Goal: Task Accomplishment & Management: Use online tool/utility

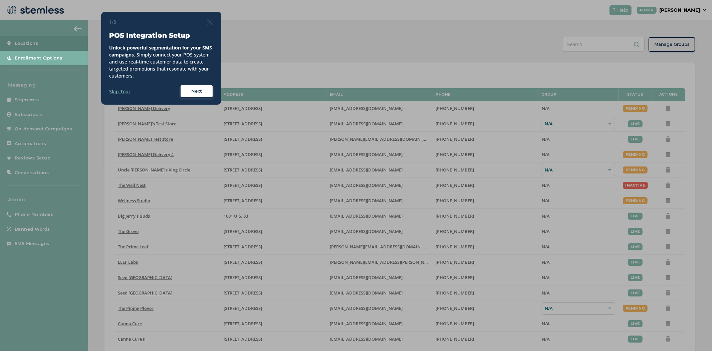
click at [214, 22] on div "1/8 POS Integration Setup Unlock powerful segmentation for your SMS campaigns .…" at bounding box center [161, 58] width 120 height 93
click at [211, 21] on img at bounding box center [210, 22] width 6 height 6
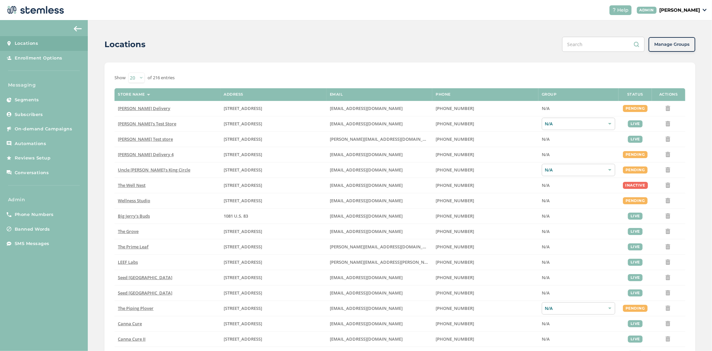
click at [686, 11] on p "[PERSON_NAME]" at bounding box center [680, 10] width 41 height 7
click at [682, 48] on span "Impersonate" at bounding box center [683, 48] width 33 height 7
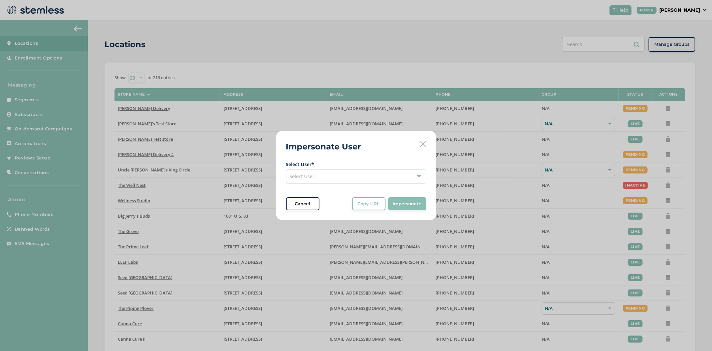
drag, startPoint x: 365, startPoint y: 174, endPoint x: 342, endPoint y: 181, distance: 23.9
click at [365, 174] on div "Select User" at bounding box center [356, 176] width 140 height 15
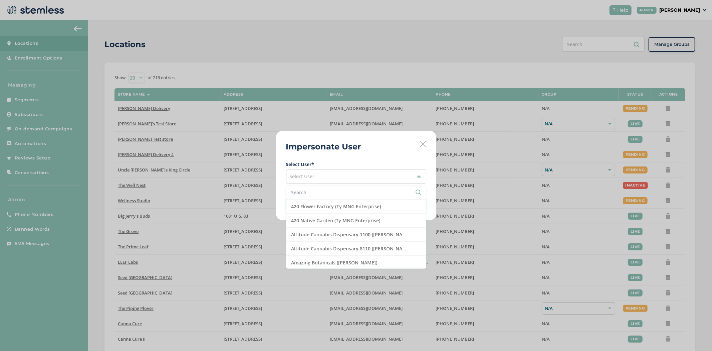
click at [318, 193] on input "text" at bounding box center [357, 192] width 130 height 7
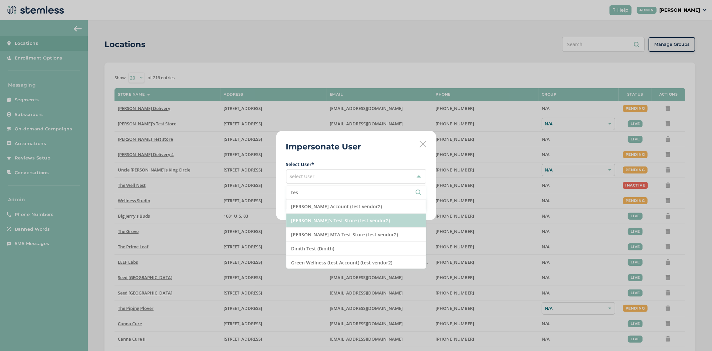
type input "tes"
click at [314, 217] on li "[PERSON_NAME]'s Test Store (test vendor2)" at bounding box center [357, 220] width 140 height 14
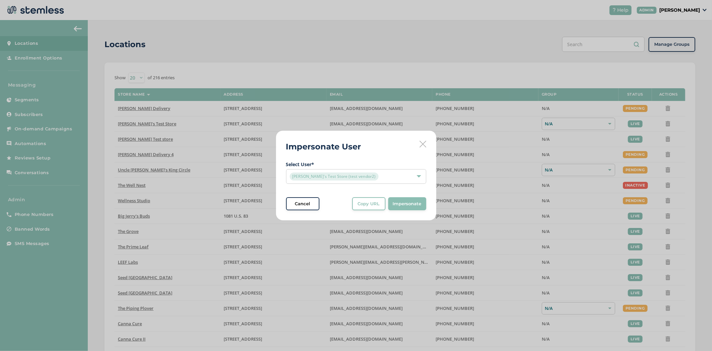
click at [417, 205] on span "Impersonate" at bounding box center [407, 203] width 29 height 7
